Goal: Task Accomplishment & Management: Complete application form

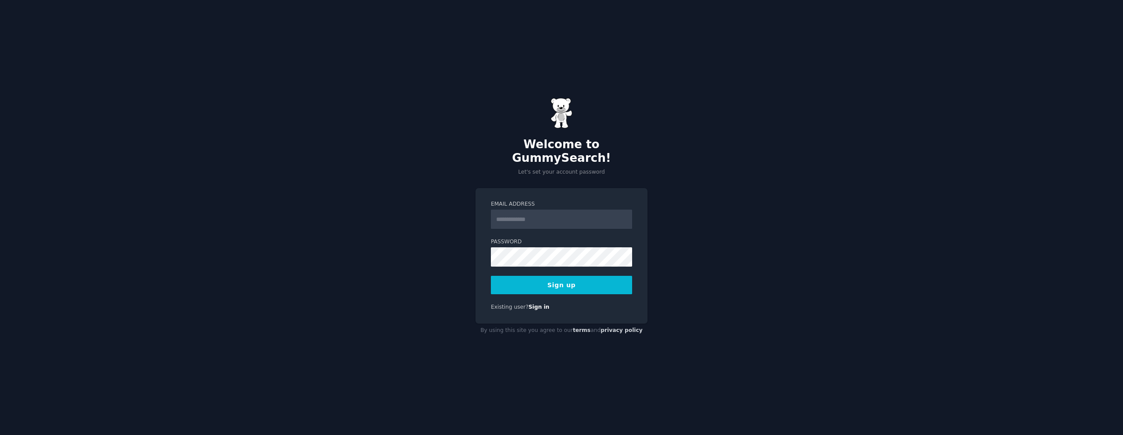
click at [800, 93] on div "Welcome to GummySearch! Let's set your account password Email Address Password …" at bounding box center [561, 217] width 1123 height 435
click at [532, 218] on input "Email Address" at bounding box center [561, 219] width 141 height 19
type input "**********"
click at [546, 276] on button "Sign up" at bounding box center [561, 285] width 141 height 18
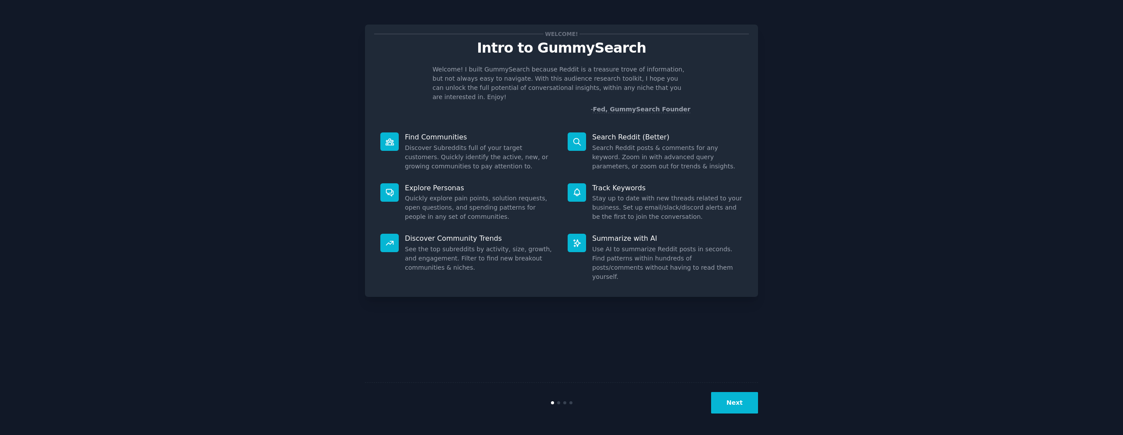
click at [732, 407] on button "Next" at bounding box center [734, 402] width 47 height 21
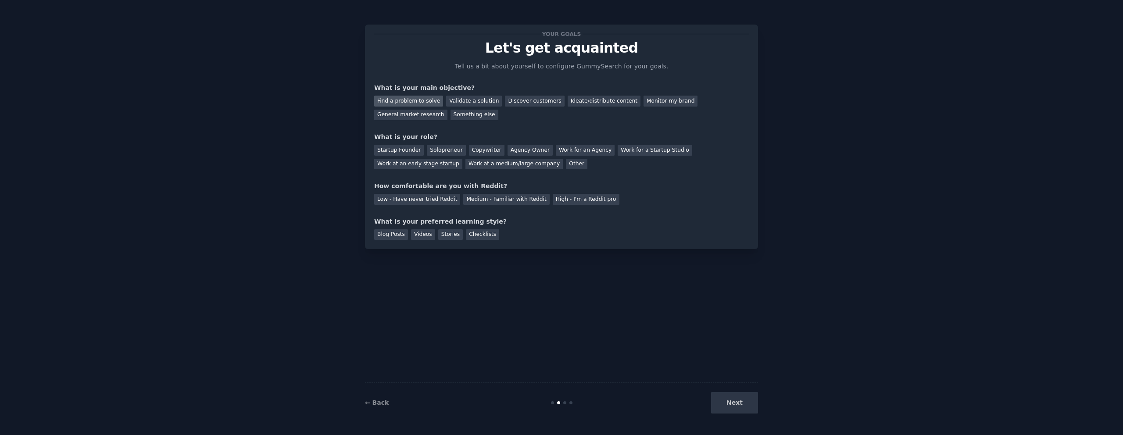
click at [424, 100] on div "Find a problem to solve" at bounding box center [408, 101] width 69 height 11
click at [418, 149] on div "Startup Founder" at bounding box center [399, 150] width 50 height 11
drag, startPoint x: 407, startPoint y: 199, endPoint x: 402, endPoint y: 212, distance: 14.3
click at [407, 199] on div "Low - Have never tried Reddit" at bounding box center [417, 199] width 86 height 11
click at [394, 238] on div "Blog Posts" at bounding box center [391, 234] width 34 height 11
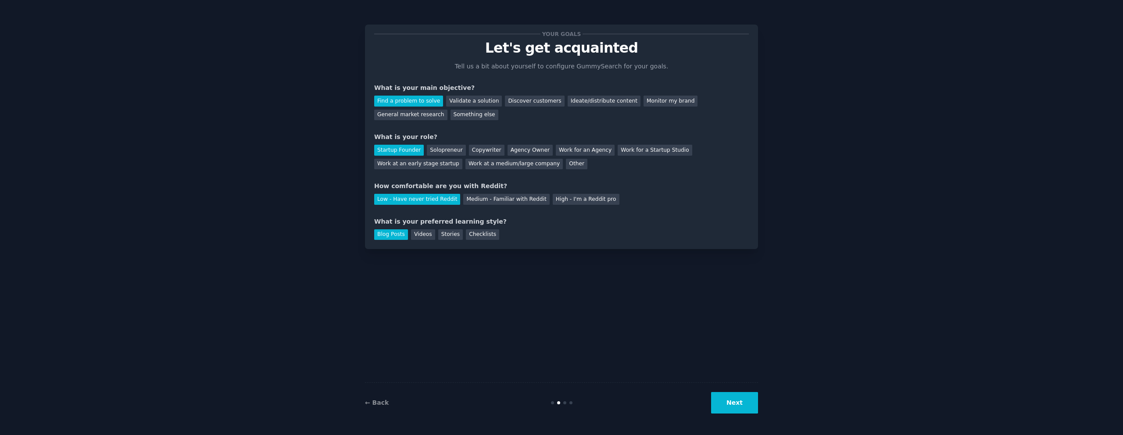
click at [740, 410] on button "Next" at bounding box center [734, 402] width 47 height 21
